Goal: Task Accomplishment & Management: Use online tool/utility

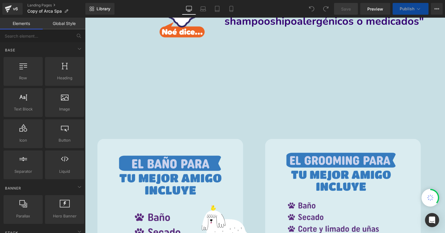
scroll to position [360, 0]
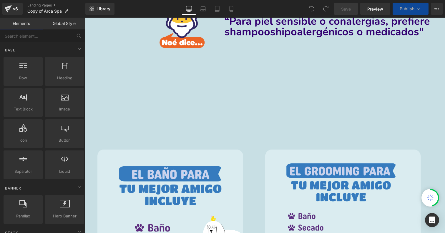
click at [248, 74] on div "{% assign colXsClass = ' gf_col-xs-' %} {% assign cols = 12 | divided_by: 2 %} …" at bounding box center [265, 97] width 360 height 88
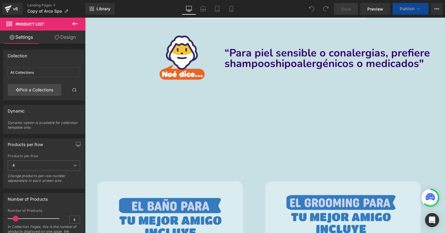
scroll to position [325, 0]
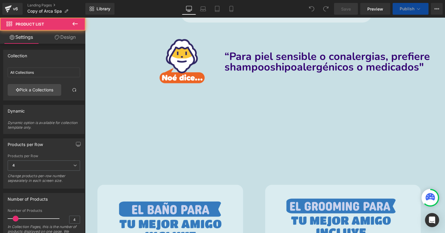
click at [238, 140] on div "{% assign colXsClass = ' gf_col-xs-' %} {% assign cols = 12 | divided_by: 2 %} …" at bounding box center [265, 132] width 360 height 88
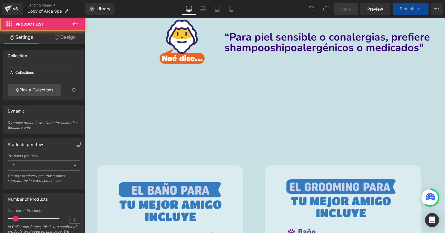
scroll to position [345, 0]
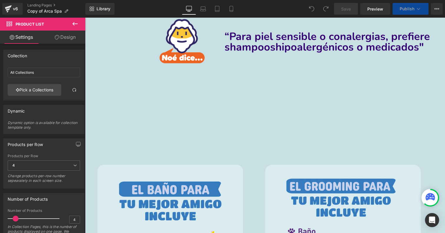
click at [228, 98] on div "{% assign colXsClass = ' gf_col-xs-' %} {% assign cols = 12 | divided_by: 2 %} …" at bounding box center [265, 112] width 360 height 88
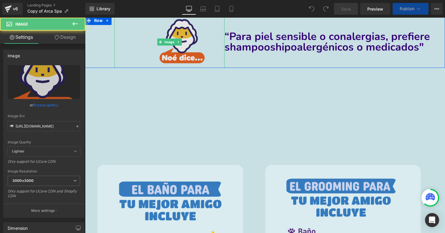
click at [178, 55] on img at bounding box center [169, 42] width 77 height 52
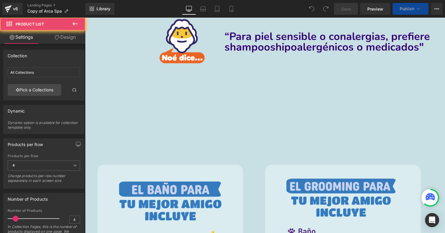
click at [180, 122] on div "{% assign colXsClass = ' gf_col-xs-' %} {% assign cols = 12 | divided_by: 2 %} …" at bounding box center [265, 112] width 360 height 88
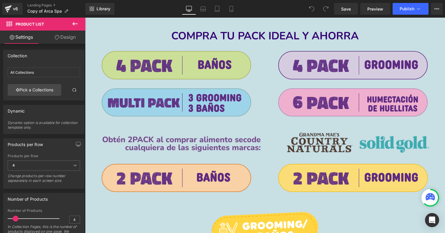
scroll to position [747, 0]
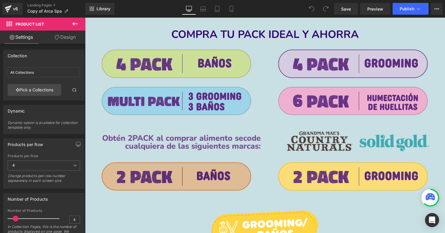
click at [180, 176] on div "Image" at bounding box center [177, 177] width 168 height 30
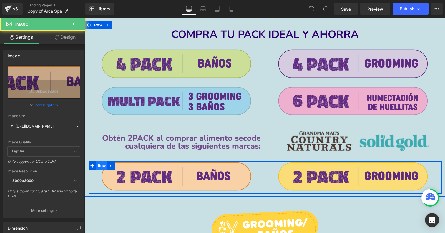
click at [100, 164] on span "Row" at bounding box center [101, 165] width 11 height 9
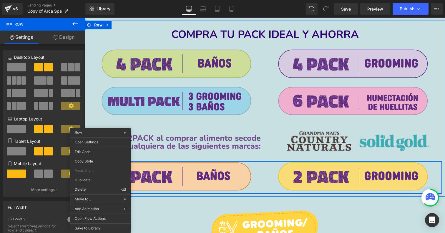
drag, startPoint x: 183, startPoint y: 206, endPoint x: 98, endPoint y: 189, distance: 86.8
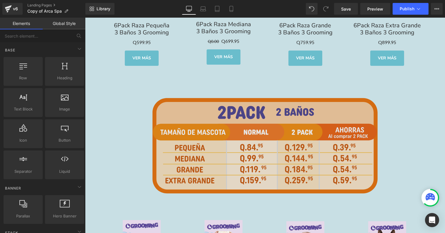
scroll to position [1681, 0]
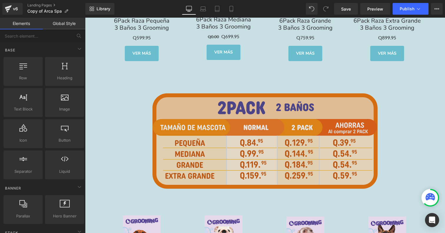
click at [234, 93] on img at bounding box center [265, 140] width 252 height 133
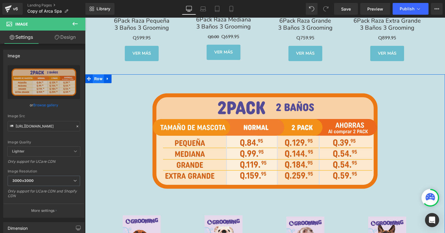
click at [98, 75] on span "Row" at bounding box center [98, 78] width 11 height 9
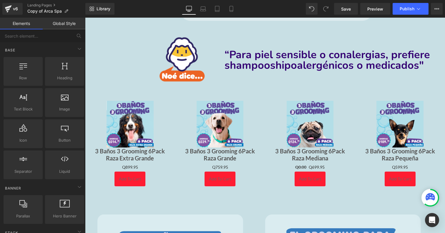
scroll to position [317, 0]
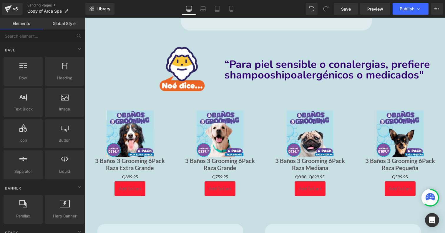
click at [267, 129] on div "Sale Off (P) Image 3 Baños 3 Grooming 6Pack Raza Mediana (P) Title Q0.00 Q699.9…" at bounding box center [310, 154] width 90 height 99
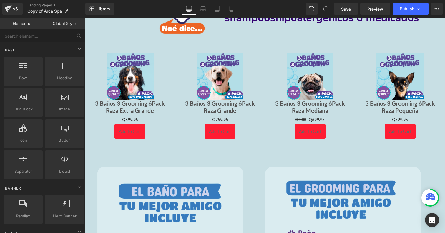
scroll to position [306, 0]
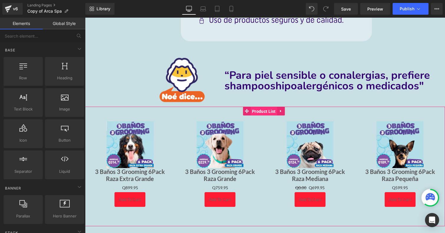
click at [252, 111] on span "Product List" at bounding box center [263, 111] width 27 height 9
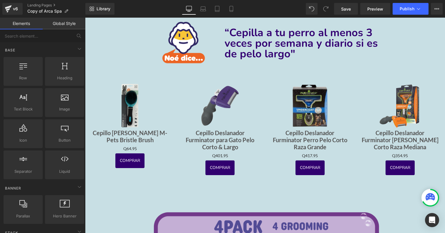
scroll to position [946, 0]
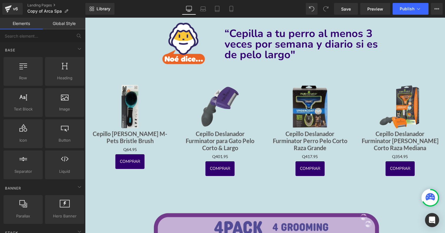
click at [269, 181] on div "Sale Off (P) Image Cepillo Deslanador Furminator Perro Pelo Corto Raza Grande (…" at bounding box center [310, 130] width 90 height 106
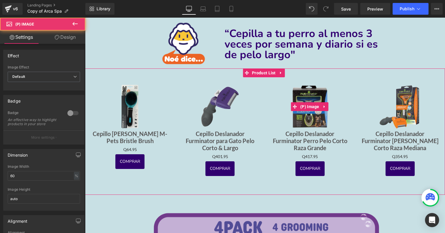
click at [277, 90] on div "Sale Off" at bounding box center [310, 106] width 78 height 47
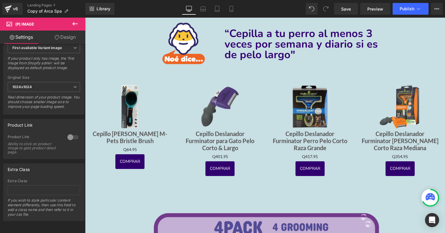
scroll to position [245, 0]
click at [258, 182] on div "Sale Off (P) Image Cepillo [PERSON_NAME] M-Pets Bristle Brush (P) Title Q0 Q64.…" at bounding box center [265, 128] width 360 height 118
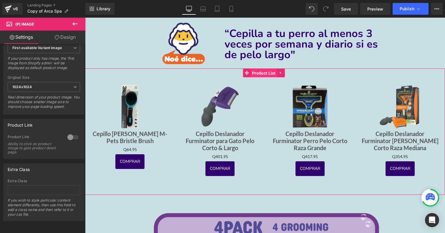
click at [266, 69] on span "Product List" at bounding box center [263, 73] width 27 height 9
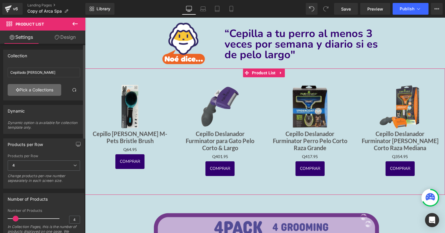
click at [44, 94] on link "Pick a Collections" at bounding box center [35, 90] width 54 height 12
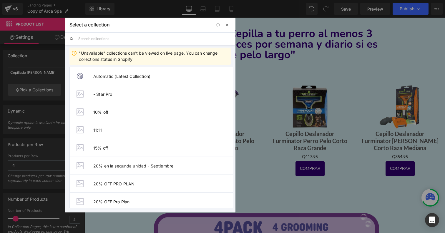
click at [226, 25] on span "button" at bounding box center [227, 25] width 5 height 5
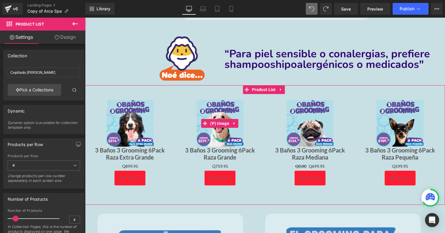
scroll to position [333, 0]
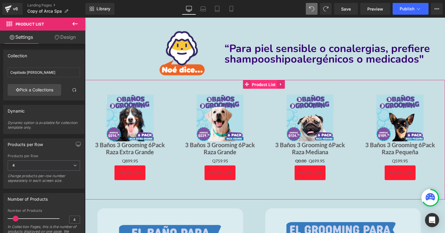
click at [257, 84] on span "Product List" at bounding box center [263, 84] width 27 height 9
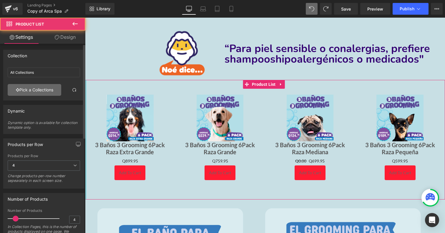
click at [45, 85] on link "Pick a Collections" at bounding box center [35, 90] width 54 height 12
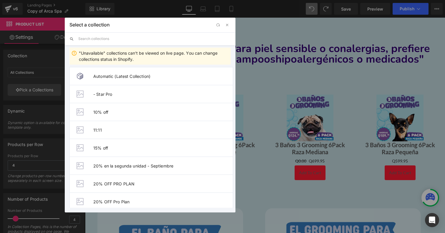
click at [120, 39] on input "text" at bounding box center [154, 38] width 152 height 13
paste input "[URL][DOMAIN_NAME]"
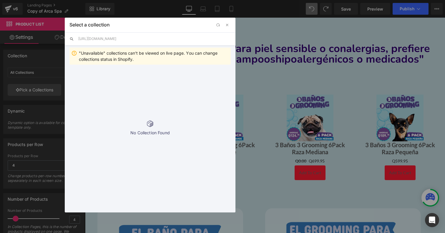
drag, startPoint x: 189, startPoint y: 41, endPoint x: 78, endPoint y: 31, distance: 111.0
click at [78, 31] on div "Select a collection Back to Library Insert [URL][DOMAIN_NAME] "Unavailable" col…" at bounding box center [150, 115] width 171 height 195
type input "cepillado [PERSON_NAME]"
click at [108, 75] on span "Cepillado [PERSON_NAME]" at bounding box center [162, 76] width 139 height 5
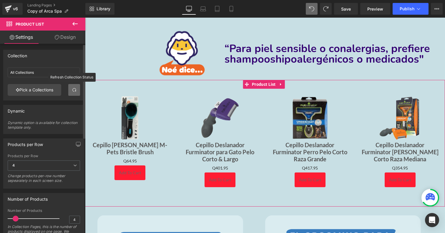
click at [70, 93] on link at bounding box center [74, 90] width 12 height 12
click at [72, 89] on span at bounding box center [74, 90] width 5 height 5
click at [73, 92] on span at bounding box center [74, 90] width 5 height 5
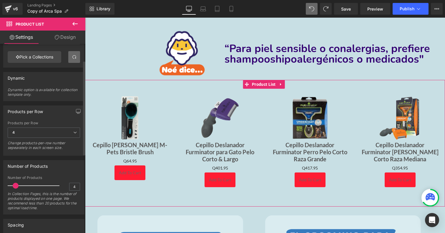
scroll to position [34, 0]
click at [50, 56] on link "Pick a Collections" at bounding box center [35, 57] width 54 height 12
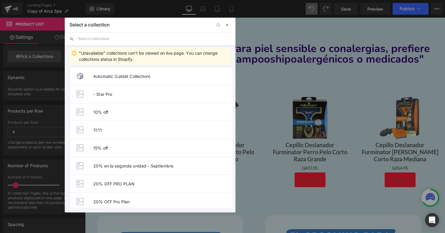
click at [227, 26] on span "button" at bounding box center [227, 25] width 5 height 5
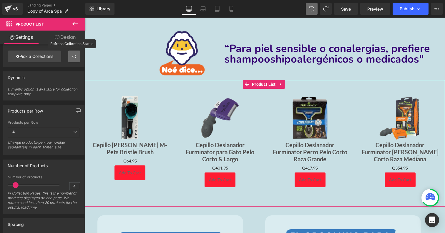
click at [72, 54] on span at bounding box center [74, 56] width 5 height 5
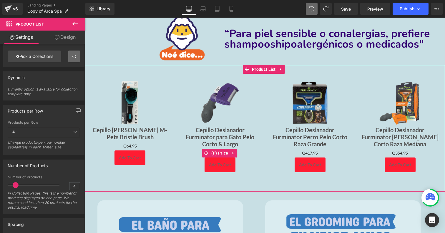
scroll to position [352, 0]
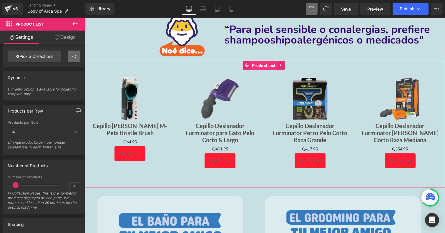
click at [267, 61] on span "Product List" at bounding box center [263, 65] width 27 height 9
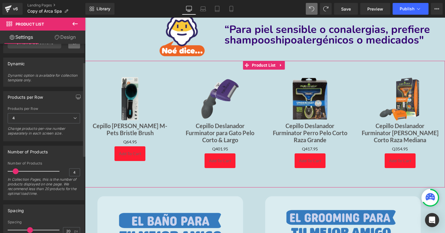
scroll to position [0, 0]
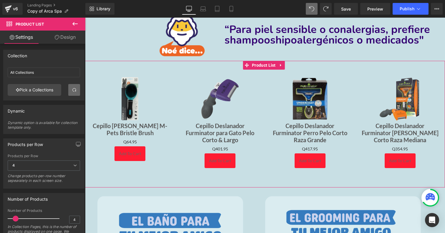
click at [68, 36] on link "Design" at bounding box center [65, 37] width 43 height 13
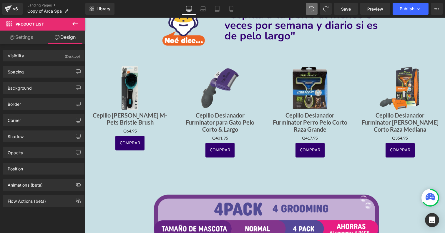
scroll to position [1093, 0]
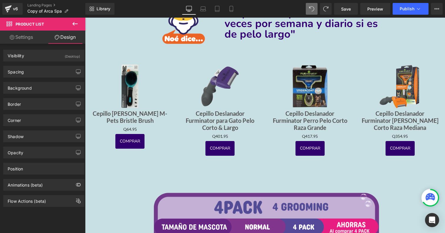
click at [133, 139] on span "(P) Cart Button" at bounding box center [130, 141] width 26 height 7
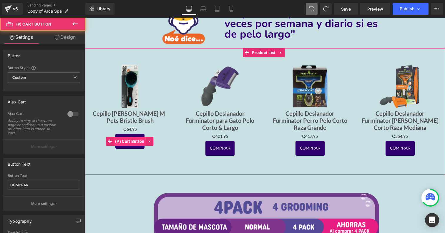
click at [127, 143] on span "(P) Cart Button" at bounding box center [129, 141] width 32 height 9
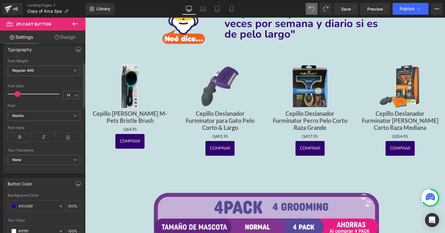
scroll to position [187, 0]
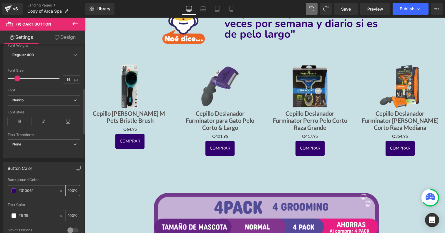
click at [26, 193] on input "#31006f" at bounding box center [38, 191] width 38 height 6
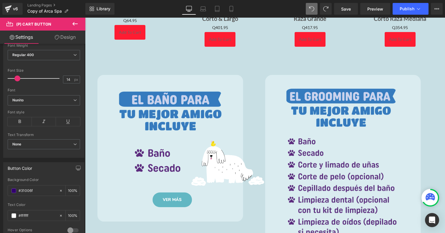
scroll to position [424, 0]
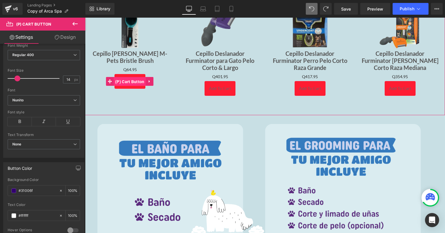
click at [133, 79] on span "(P) Cart Button" at bounding box center [129, 81] width 32 height 9
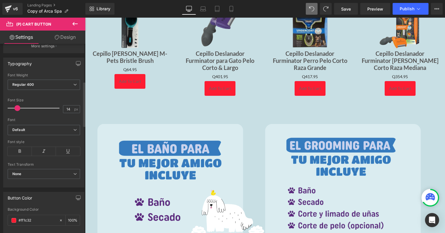
scroll to position [166, 0]
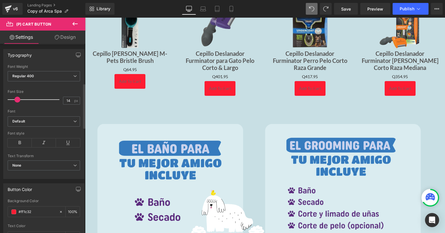
drag, startPoint x: 36, startPoint y: 210, endPoint x: 2, endPoint y: 210, distance: 34.4
click at [2, 210] on div "Button Color #ff1c32 Background Color #ff1c32 100 % #666666 Text Color #666666 …" at bounding box center [44, 220] width 88 height 83
paste input "31006f"
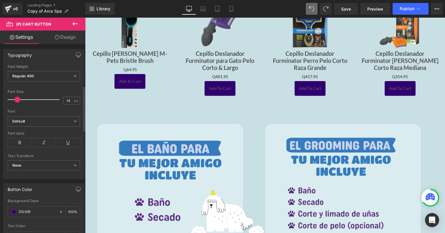
scroll to position [248, 0]
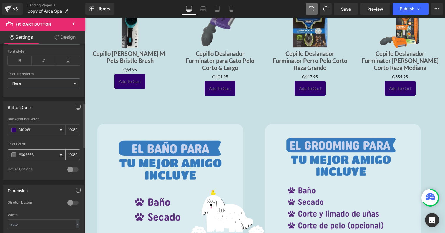
type input "31006f"
click at [39, 152] on input "#666666" at bounding box center [38, 155] width 38 height 6
click at [13, 154] on span at bounding box center [13, 155] width 5 height 5
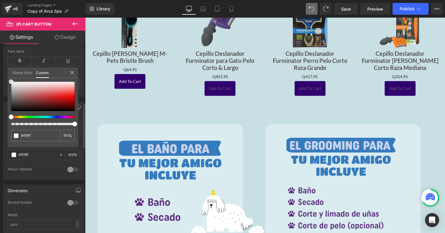
drag, startPoint x: 44, startPoint y: 96, endPoint x: 2, endPoint y: 69, distance: 49.7
click at [2, 97] on div "Button Color #ff1c32 Background Color 31006f 100 % #666666 Text Color #666666 1…" at bounding box center [44, 138] width 88 height 83
click at [52, 39] on link "Design" at bounding box center [65, 37] width 43 height 13
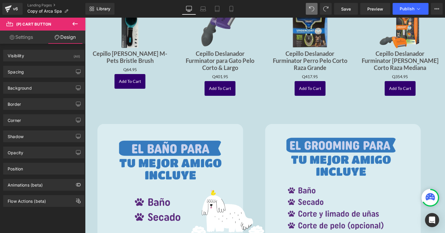
click at [22, 39] on link "Settings" at bounding box center [21, 37] width 43 height 13
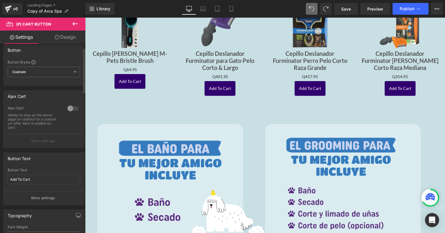
scroll to position [0, 0]
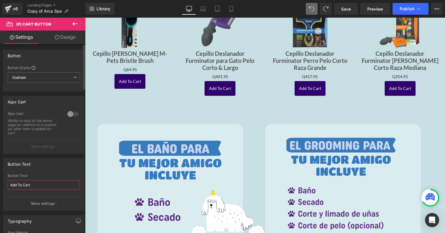
drag, startPoint x: 45, startPoint y: 184, endPoint x: 2, endPoint y: 183, distance: 43.2
type input "COMPRAR"
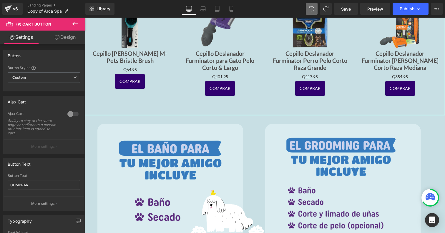
click at [159, 89] on div "Sale Off (P) Image Cepillo [PERSON_NAME] M-Pets Bristle Brush (P) Title Q0 Q64.…" at bounding box center [130, 46] width 90 height 99
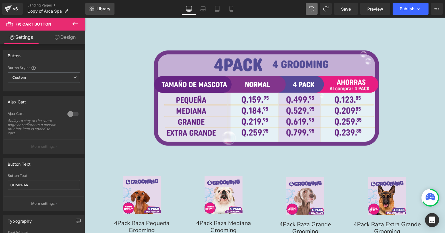
scroll to position [1237, 0]
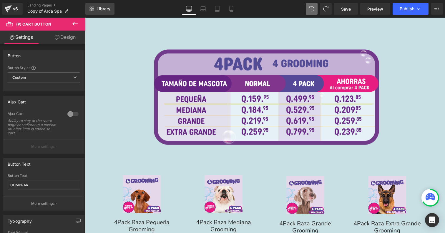
click at [100, 14] on link "Library" at bounding box center [99, 9] width 29 height 12
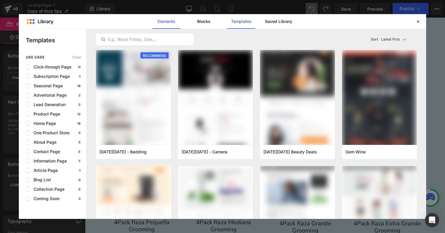
click at [171, 21] on link "Elements" at bounding box center [166, 21] width 28 height 15
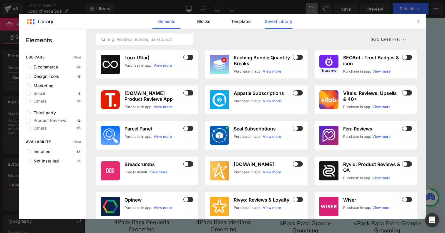
click at [274, 20] on link "Saved Library" at bounding box center [278, 21] width 28 height 15
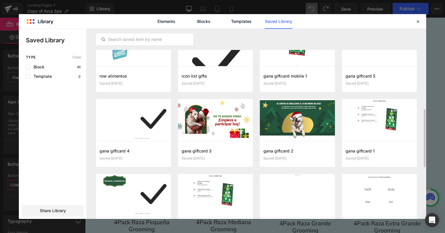
scroll to position [139, 0]
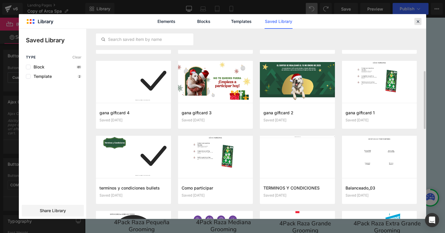
click at [417, 22] on icon at bounding box center [417, 21] width 5 height 5
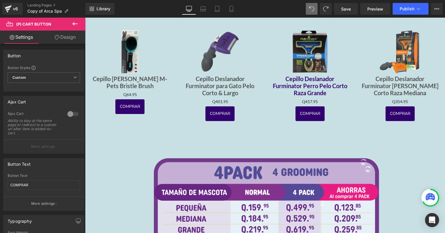
scroll to position [1123, 0]
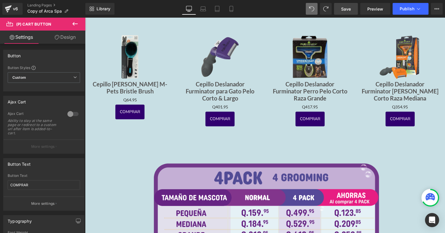
click at [344, 13] on link "Save" at bounding box center [346, 9] width 24 height 12
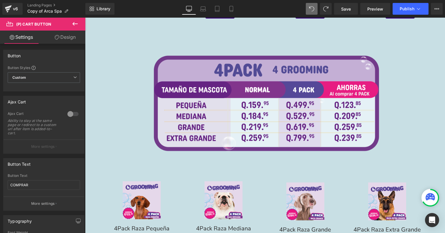
scroll to position [1157, 0]
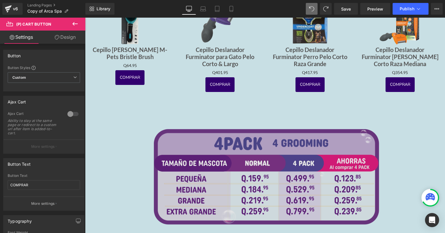
click at [283, 120] on img at bounding box center [265, 177] width 252 height 133
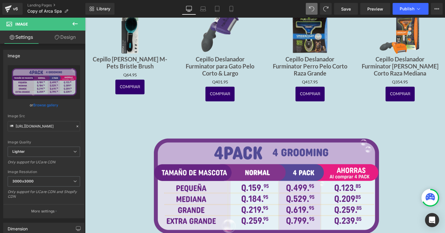
scroll to position [1150, 0]
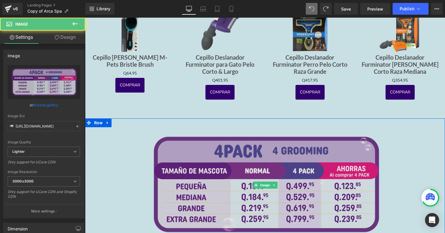
click at [176, 118] on img at bounding box center [265, 184] width 252 height 133
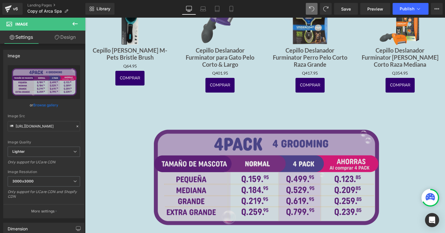
scroll to position [1181, 0]
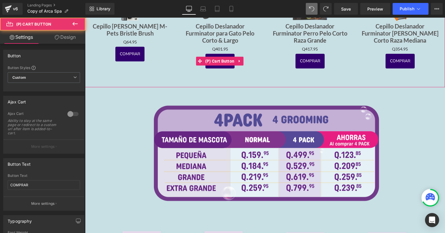
click at [228, 65] on button "COMPRAR" at bounding box center [219, 61] width 29 height 15
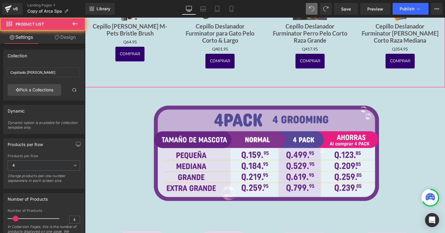
click at [223, 80] on div "Sale Off (P) Image Cepillo [PERSON_NAME] M-Pets Bristle Brush (P) Title Q0 Q64.…" at bounding box center [265, 24] width 360 height 126
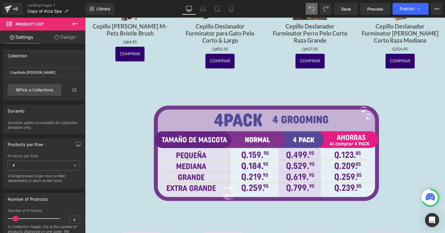
click at [71, 23] on button at bounding box center [75, 24] width 21 height 13
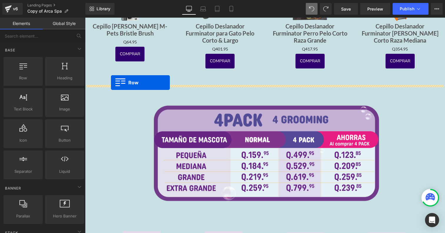
drag, startPoint x: 98, startPoint y: 91, endPoint x: 111, endPoint y: 83, distance: 15.7
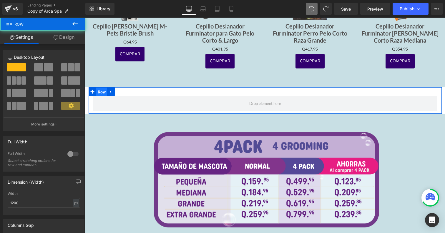
click at [98, 90] on span "Row" at bounding box center [101, 92] width 11 height 9
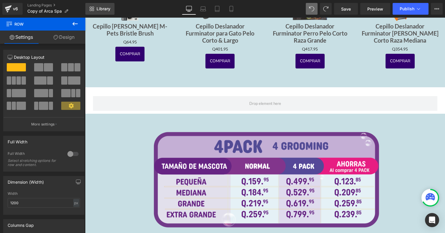
click at [97, 8] on span "Library" at bounding box center [103, 8] width 14 height 5
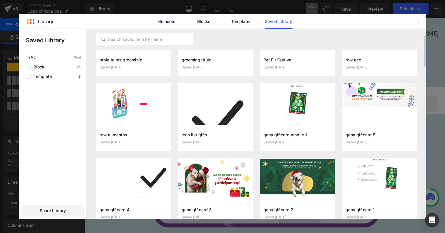
scroll to position [0, 0]
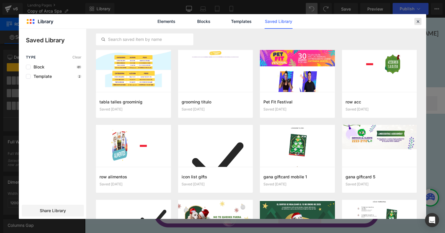
click at [416, 22] on icon at bounding box center [417, 21] width 5 height 5
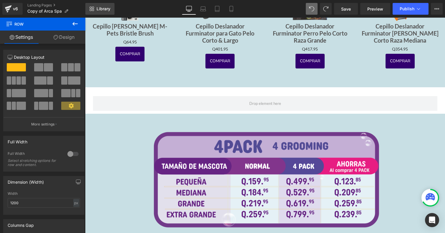
click at [104, 12] on link "Library" at bounding box center [99, 9] width 29 height 12
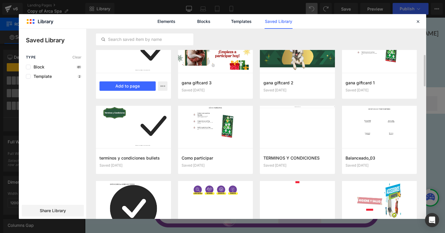
scroll to position [176, 0]
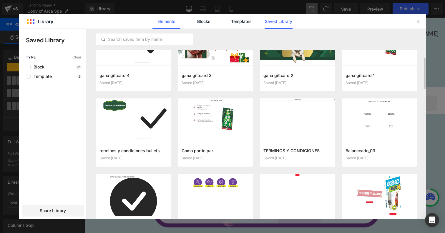
click at [160, 26] on link "Elements" at bounding box center [166, 21] width 28 height 15
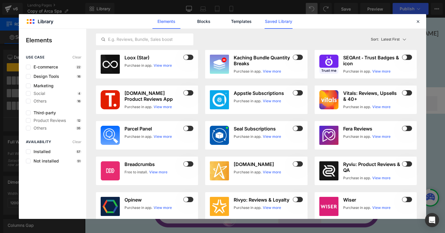
click at [281, 23] on link "Saved Library" at bounding box center [278, 21] width 28 height 15
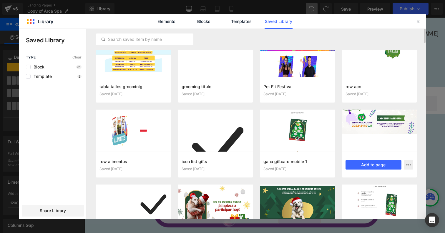
scroll to position [0, 0]
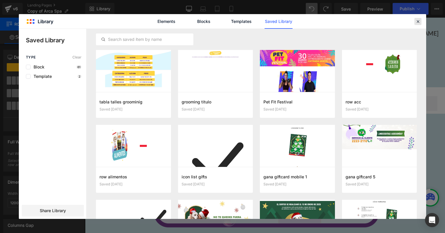
click at [415, 22] on icon at bounding box center [417, 21] width 5 height 5
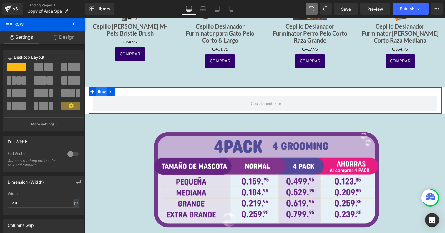
click at [98, 89] on span "Row" at bounding box center [101, 91] width 11 height 9
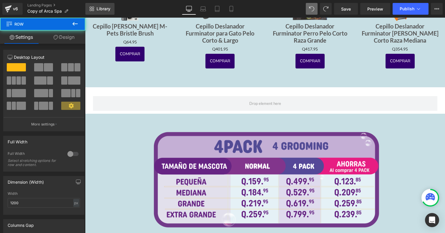
click at [103, 11] on span "Library" at bounding box center [103, 8] width 14 height 5
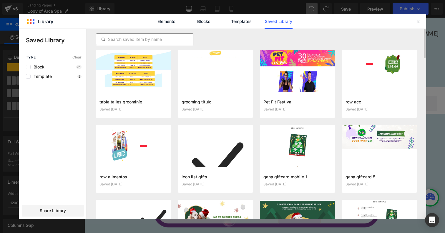
click at [164, 41] on input "text" at bounding box center [144, 39] width 97 height 7
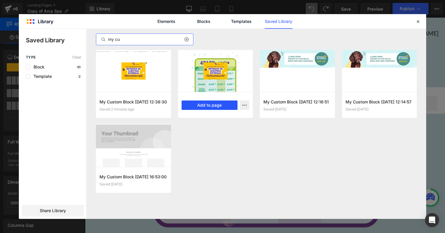
type input "my cu"
click at [216, 106] on button "Add to page" at bounding box center [209, 105] width 56 height 9
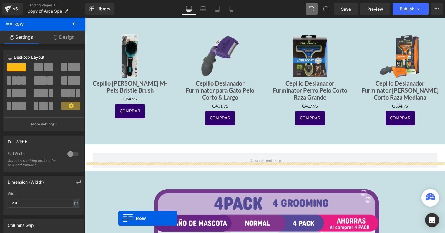
scroll to position [1153, 0]
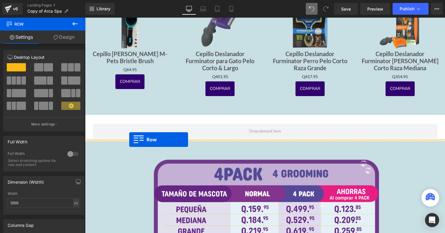
drag, startPoint x: 96, startPoint y: 111, endPoint x: 129, endPoint y: 140, distance: 43.8
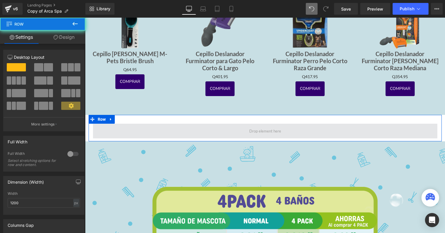
click at [133, 126] on span at bounding box center [265, 131] width 344 height 15
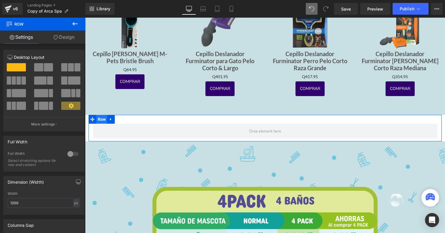
click at [101, 115] on span "Row" at bounding box center [101, 119] width 11 height 9
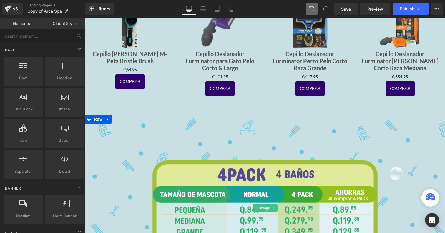
click at [113, 156] on div at bounding box center [265, 208] width 360 height 169
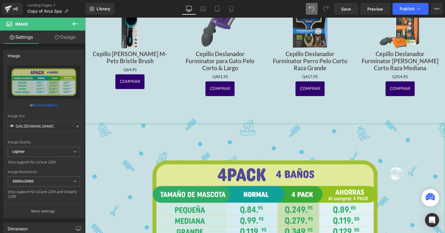
click at [69, 41] on link "Design" at bounding box center [65, 37] width 43 height 13
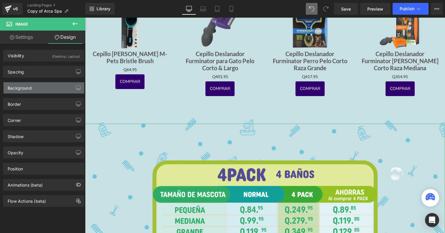
click at [50, 88] on div "Background" at bounding box center [44, 87] width 81 height 11
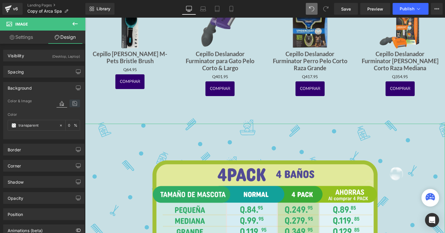
click at [75, 105] on icon at bounding box center [74, 104] width 11 height 8
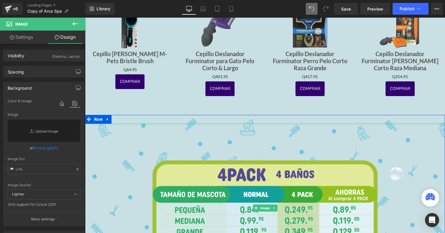
click at [127, 165] on div at bounding box center [265, 208] width 360 height 169
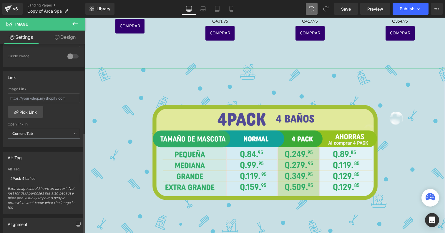
scroll to position [273, 0]
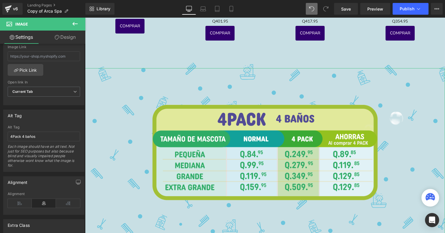
click at [65, 41] on link "Design" at bounding box center [65, 37] width 43 height 13
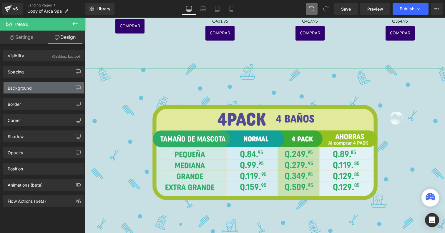
click at [69, 91] on div "Background" at bounding box center [44, 87] width 81 height 11
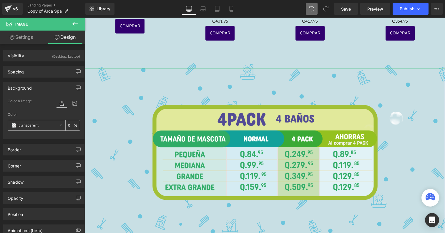
click at [59, 126] on icon at bounding box center [61, 125] width 4 height 4
click at [71, 103] on icon at bounding box center [74, 104] width 11 height 8
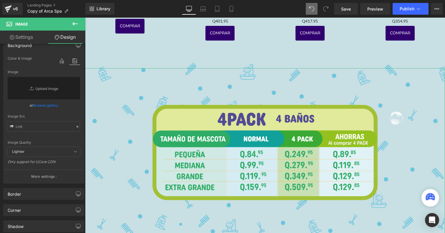
scroll to position [45, 0]
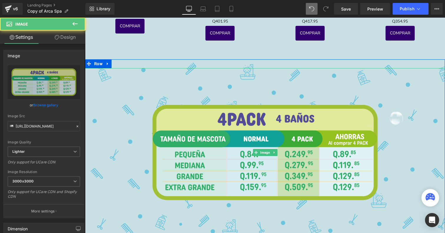
click at [107, 147] on div at bounding box center [265, 152] width 360 height 169
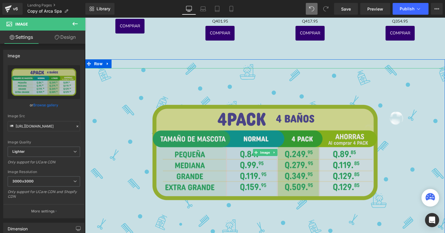
click at [189, 133] on img at bounding box center [265, 152] width 252 height 169
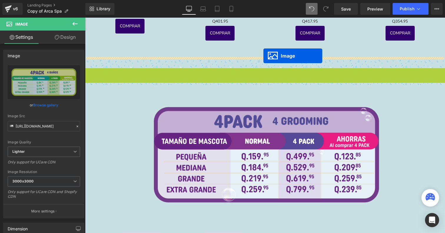
drag, startPoint x: 266, startPoint y: 148, endPoint x: 263, endPoint y: 56, distance: 92.1
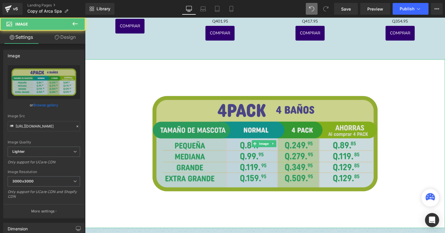
click at [276, 79] on img at bounding box center [265, 143] width 252 height 169
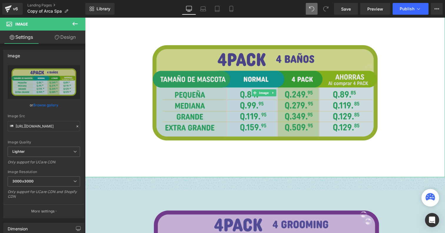
scroll to position [1289, 0]
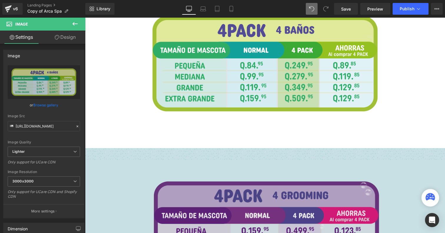
click at [230, 166] on img at bounding box center [265, 229] width 252 height 133
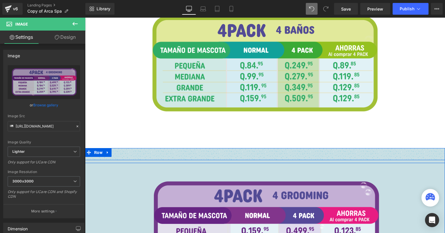
click at [231, 152] on div "Image Image Row" at bounding box center [265, 154] width 360 height 12
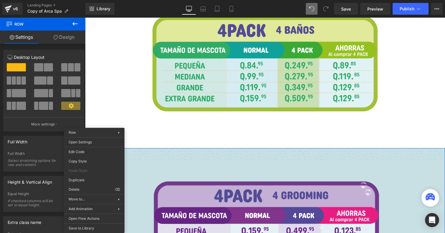
drag, startPoint x: 94, startPoint y: 147, endPoint x: 179, endPoint y: 169, distance: 87.9
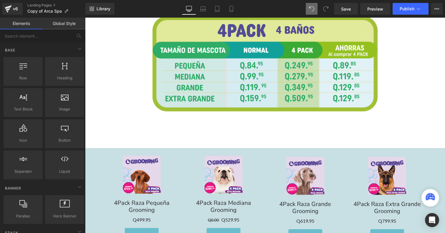
drag, startPoint x: 172, startPoint y: 209, endPoint x: 87, endPoint y: 191, distance: 86.8
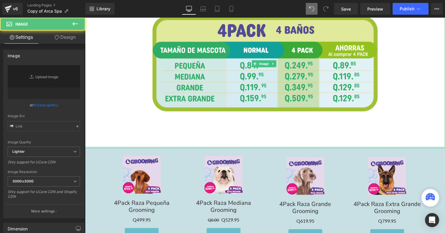
click at [118, 147] on div at bounding box center [265, 147] width 360 height 1
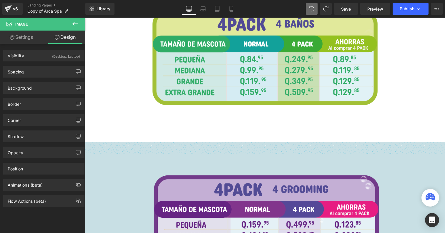
scroll to position [1343, 0]
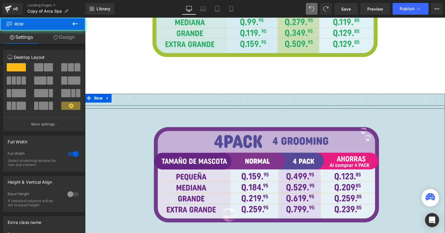
click at [250, 96] on div "Image Image Row" at bounding box center [265, 100] width 360 height 12
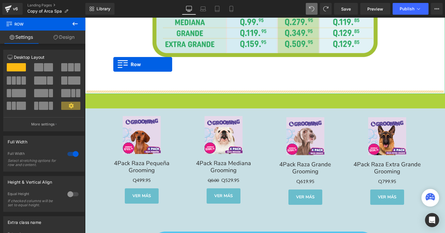
drag, startPoint x: 98, startPoint y: 94, endPoint x: 113, endPoint y: 64, distance: 32.9
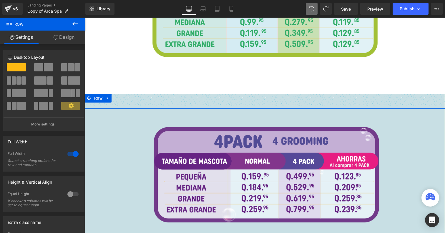
click at [256, 103] on div "Image Image Image Row Image Image Image Row Image Image Row Row" at bounding box center [265, 101] width 360 height 15
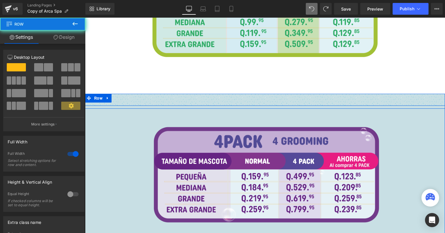
click at [256, 98] on div "Image Image Row" at bounding box center [265, 100] width 360 height 12
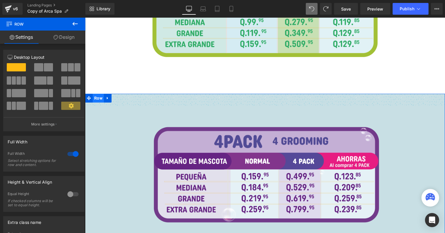
click at [94, 95] on span "Row" at bounding box center [98, 98] width 11 height 9
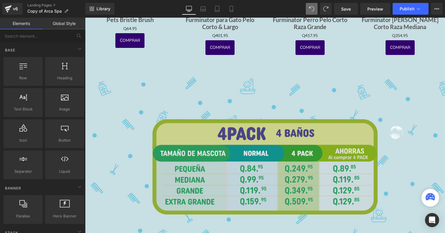
scroll to position [1184, 0]
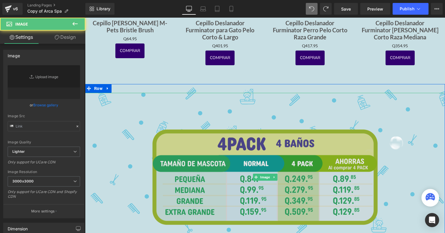
click at [247, 98] on img at bounding box center [265, 177] width 252 height 169
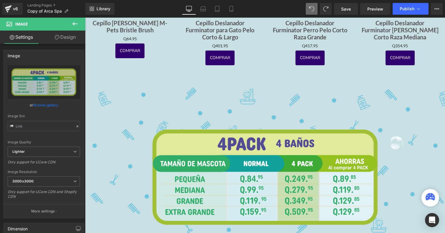
click at [75, 24] on icon at bounding box center [74, 23] width 7 height 7
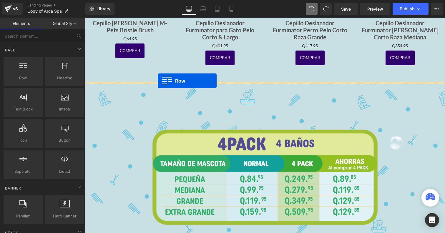
drag, startPoint x: 117, startPoint y: 85, endPoint x: 157, endPoint y: 80, distance: 40.0
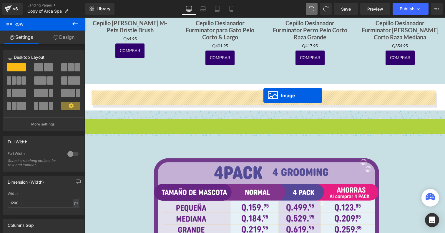
drag, startPoint x: 266, startPoint y: 203, endPoint x: 263, endPoint y: 95, distance: 107.9
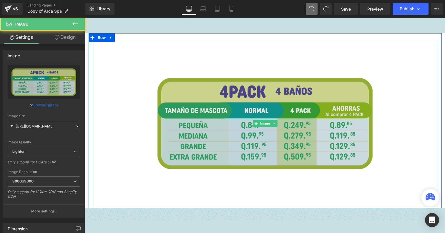
scroll to position [1299, 0]
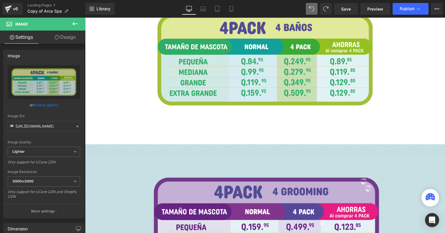
click at [159, 140] on div "Image Row" at bounding box center [264, 56] width 353 height 175
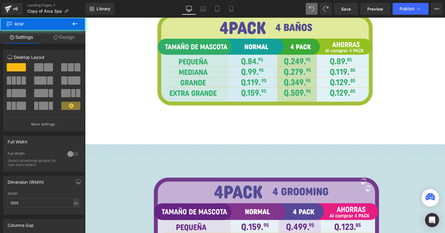
click at [159, 155] on div "Image Image Image Row Image Image Image Row Image Image Row Row" at bounding box center [265, 151] width 360 height 15
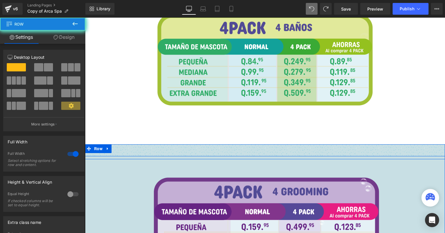
click at [159, 147] on div "Image Image Row" at bounding box center [265, 150] width 360 height 12
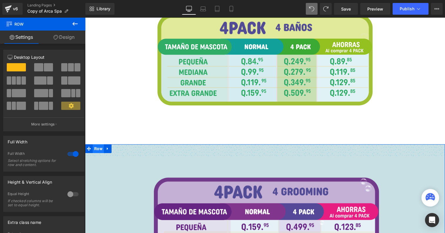
click at [98, 146] on span "Row" at bounding box center [98, 148] width 11 height 9
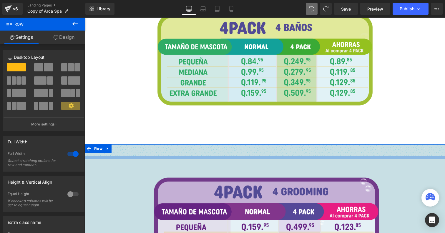
click at [100, 156] on div at bounding box center [265, 157] width 360 height 3
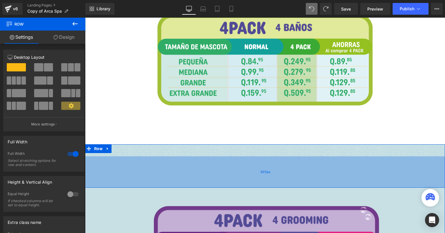
drag, startPoint x: 101, startPoint y: 156, endPoint x: 101, endPoint y: 185, distance: 28.5
click at [101, 185] on div "107px" at bounding box center [265, 171] width 360 height 31
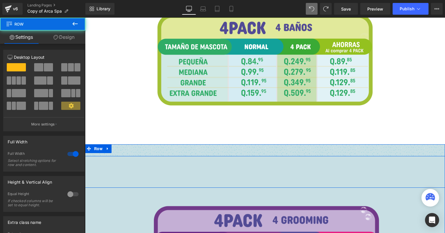
click at [123, 149] on div "Image Image Row" at bounding box center [265, 150] width 360 height 12
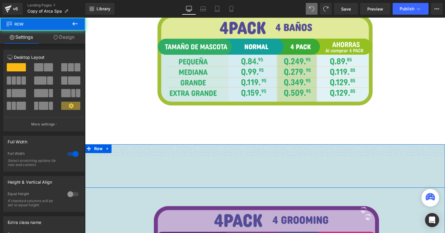
click at [205, 154] on div "Image Image Image Row Image Image Image Row Image Image Row Row" at bounding box center [265, 166] width 360 height 44
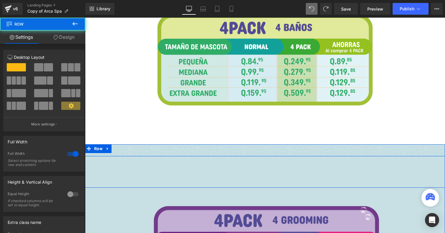
click at [217, 145] on div "Image Image Row" at bounding box center [265, 150] width 360 height 12
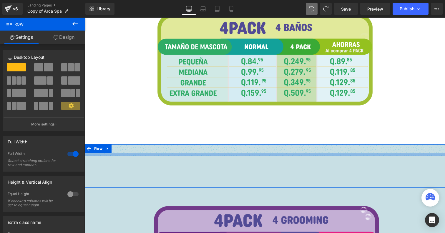
click at [215, 154] on div at bounding box center [265, 154] width 360 height 3
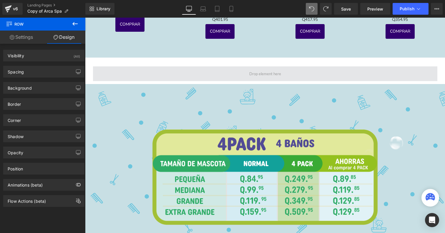
scroll to position [1202, 0]
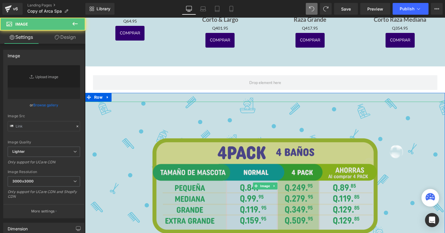
click at [252, 125] on img at bounding box center [265, 186] width 252 height 169
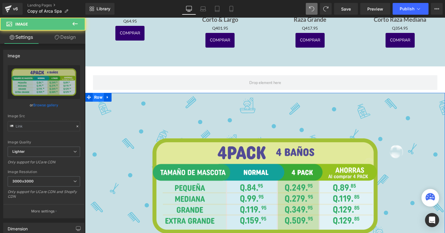
click at [96, 94] on span "Row" at bounding box center [98, 97] width 11 height 9
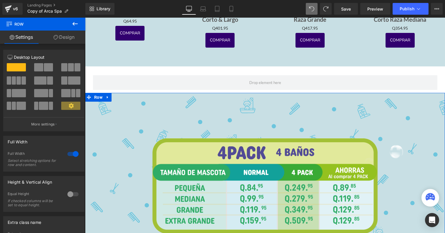
click at [63, 33] on link "Design" at bounding box center [64, 37] width 43 height 13
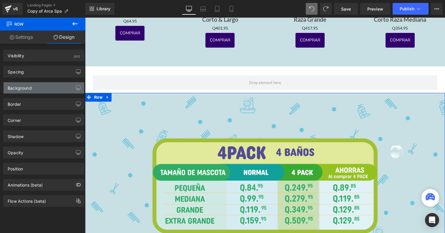
click at [43, 83] on div "Background" at bounding box center [44, 87] width 81 height 11
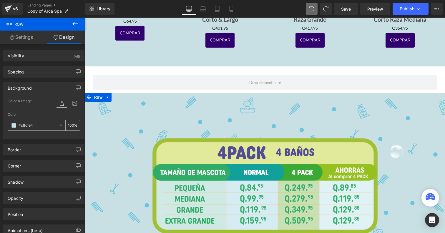
click at [59, 126] on icon at bounding box center [61, 125] width 4 height 4
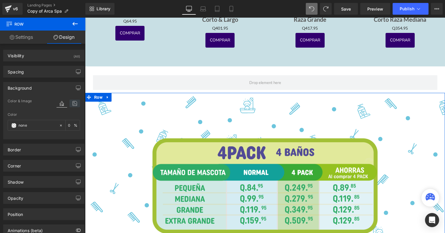
click at [72, 103] on icon at bounding box center [74, 104] width 11 height 8
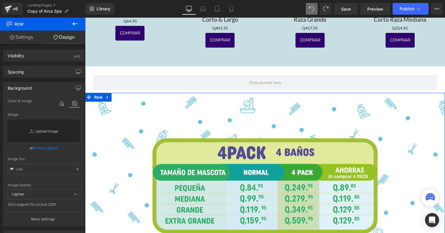
click at [51, 133] on link "Replace Image" at bounding box center [44, 131] width 72 height 22
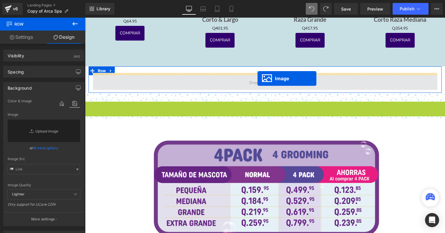
drag, startPoint x: 260, startPoint y: 183, endPoint x: 257, endPoint y: 78, distance: 104.4
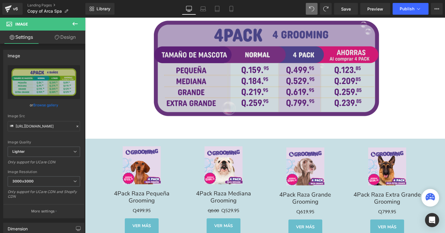
scroll to position [1397, 0]
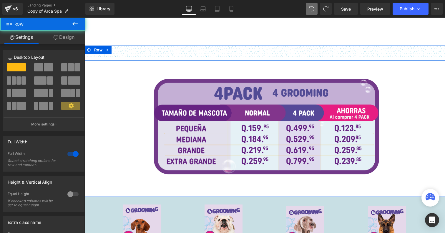
click at [173, 56] on div "Image Image Image Row Image Image Image Row Image Image Row Row" at bounding box center [265, 53] width 360 height 15
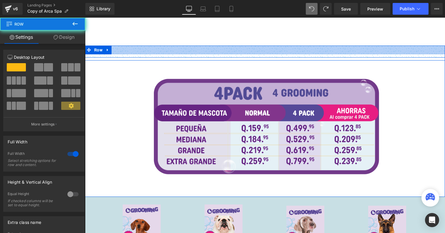
click at [174, 47] on div at bounding box center [265, 50] width 360 height 9
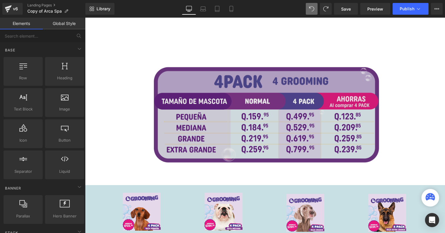
click at [194, 49] on img at bounding box center [265, 115] width 252 height 133
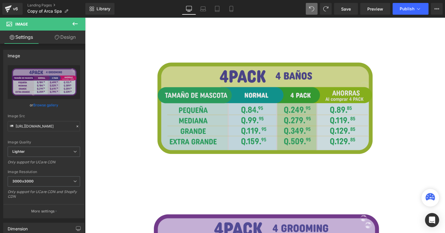
scroll to position [1220, 0]
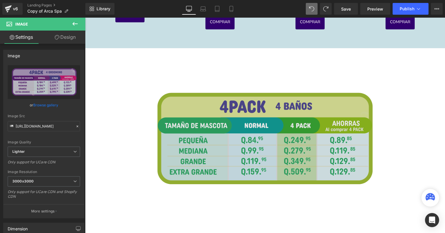
click at [176, 73] on img at bounding box center [264, 138] width 241 height 163
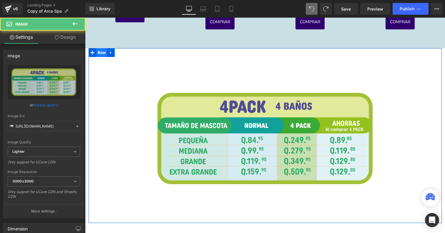
click at [103, 50] on span "Row" at bounding box center [101, 52] width 11 height 9
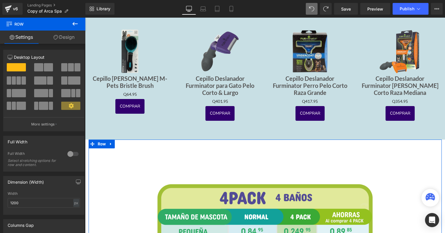
click at [103, 50] on div "Sale Off" at bounding box center [130, 51] width 78 height 47
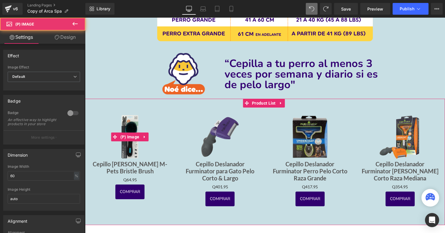
scroll to position [998, 0]
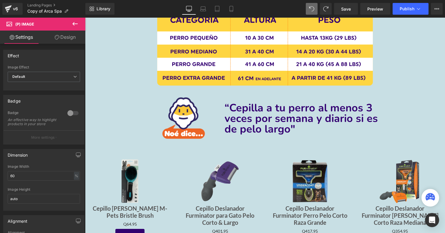
click at [61, 33] on link "Design" at bounding box center [65, 37] width 43 height 13
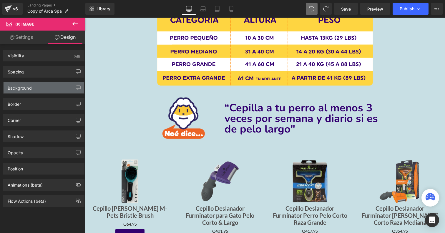
click at [52, 82] on div "Background" at bounding box center [44, 87] width 81 height 11
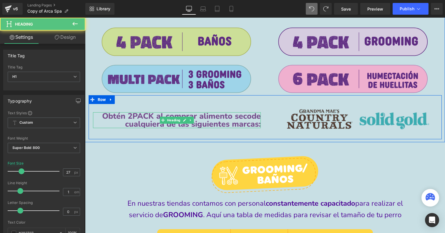
click at [125, 118] on span "de cualquiera de las siguientes marcas:" at bounding box center [193, 120] width 136 height 19
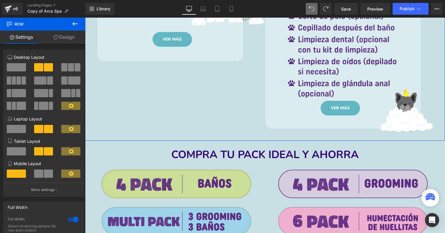
click at [125, 118] on div "VER MÁS Button Hero Banner VER MÁS Button Hero Banner Row" at bounding box center [265, 23] width 360 height 235
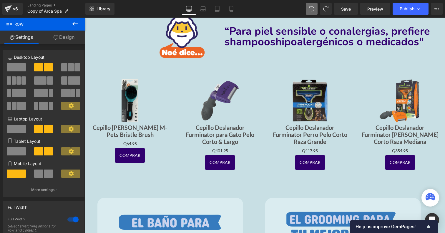
scroll to position [387, 0]
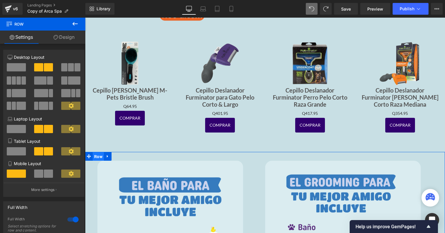
click at [94, 152] on span "Row" at bounding box center [98, 156] width 11 height 9
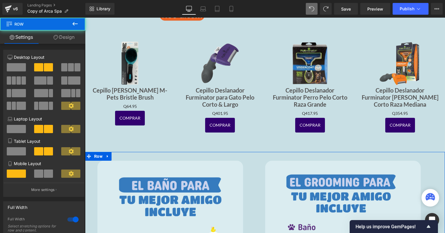
click at [56, 39] on icon at bounding box center [56, 37] width 5 height 5
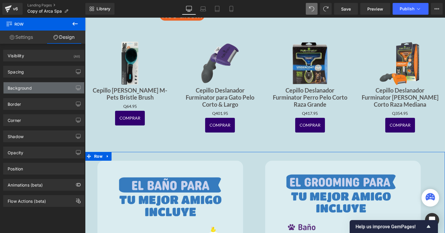
click at [42, 87] on div "Background" at bounding box center [44, 87] width 81 height 11
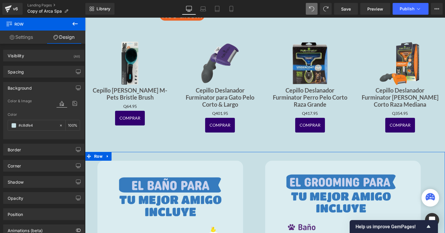
drag, startPoint x: 40, startPoint y: 127, endPoint x: 3, endPoint y: 126, distance: 37.1
click at [2, 126] on div "Background Color & Image color Color #c8dfe4 100 % Image Replace Image Upload i…" at bounding box center [44, 109] width 88 height 62
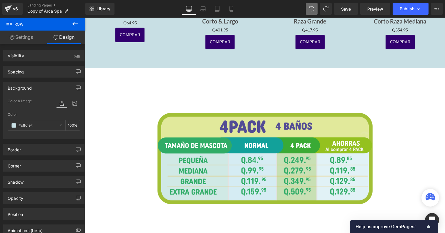
scroll to position [1205, 0]
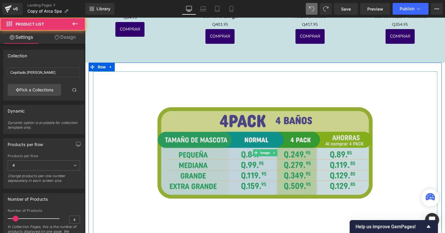
click at [146, 88] on img at bounding box center [264, 152] width 241 height 163
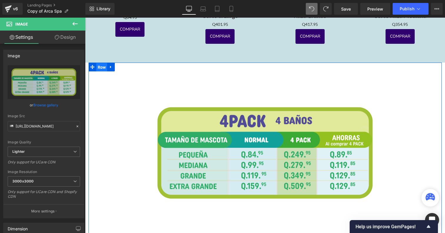
click at [101, 66] on span "Row" at bounding box center [101, 67] width 11 height 9
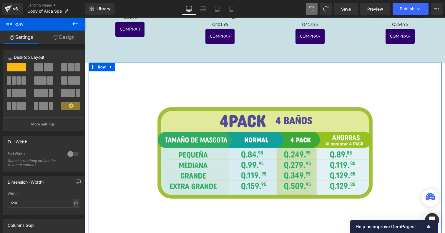
click at [54, 39] on icon at bounding box center [56, 37] width 5 height 5
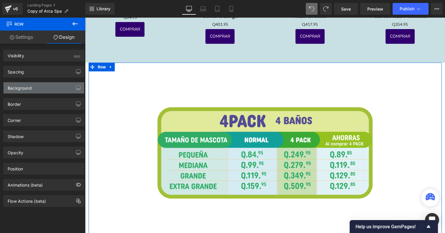
click at [39, 85] on div "Background" at bounding box center [44, 87] width 81 height 11
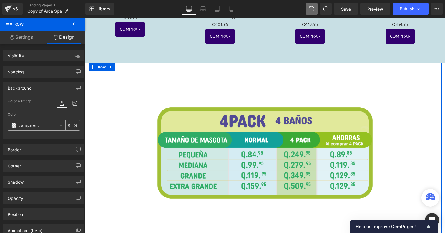
click at [42, 125] on input "transparent" at bounding box center [38, 125] width 38 height 6
click at [43, 124] on input "transparent" at bounding box center [38, 125] width 38 height 6
click at [42, 126] on input "transparent" at bounding box center [38, 125] width 38 height 6
drag, startPoint x: 42, startPoint y: 126, endPoint x: 12, endPoint y: 124, distance: 30.3
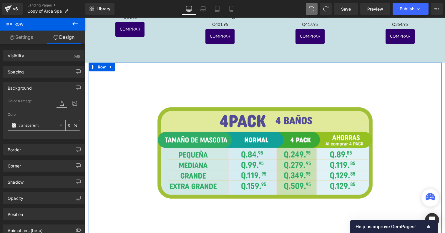
click at [13, 125] on div "transparent" at bounding box center [33, 125] width 51 height 10
paste input "#c8dfe4"
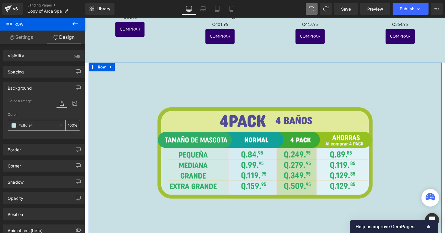
type input "#c8dfe4"
click at [94, 67] on span at bounding box center [92, 67] width 8 height 9
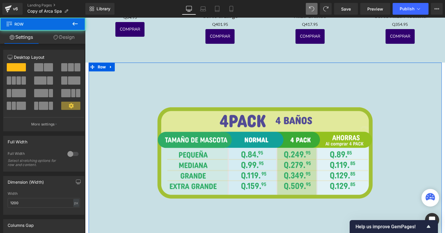
click at [72, 154] on div at bounding box center [73, 153] width 14 height 9
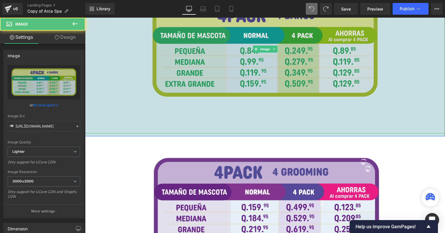
click at [158, 125] on img at bounding box center [265, 49] width 252 height 169
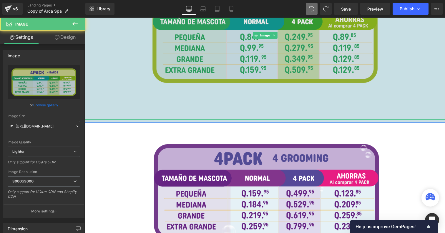
scroll to position [1337, 0]
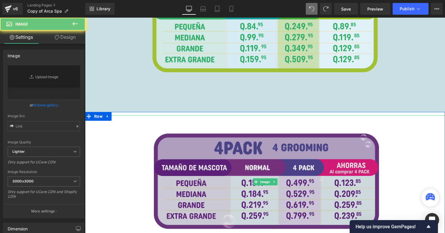
click at [158, 124] on img at bounding box center [265, 181] width 252 height 133
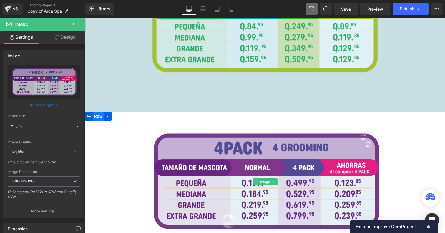
click at [98, 115] on span "Row" at bounding box center [98, 116] width 11 height 9
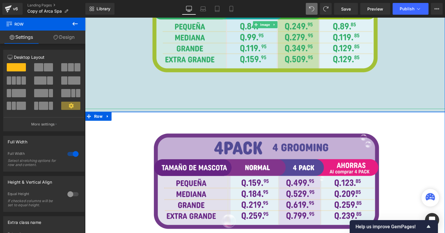
click at [59, 34] on link "Design" at bounding box center [64, 37] width 43 height 13
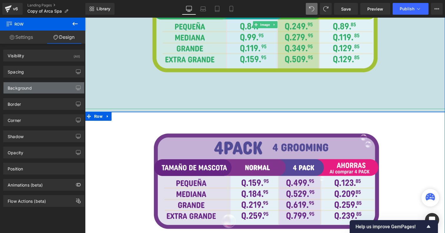
click at [42, 89] on div "Background" at bounding box center [44, 87] width 81 height 11
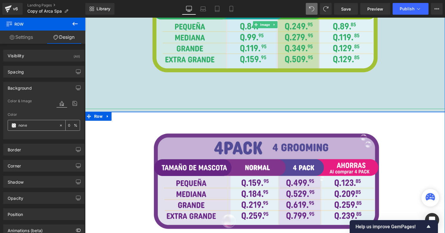
click at [41, 124] on input "none" at bounding box center [38, 125] width 38 height 6
paste input "#c8dfe4"
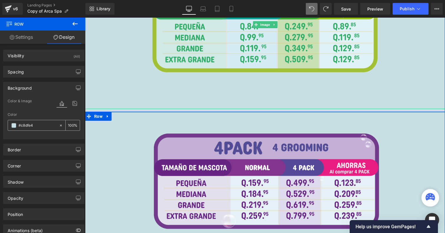
type input "#c8dfe4"
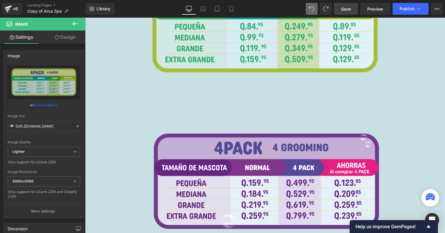
click at [349, 11] on span "Save" at bounding box center [346, 9] width 10 height 6
click at [344, 9] on span "Save" at bounding box center [346, 9] width 10 height 6
